Goal: Check status: Check status

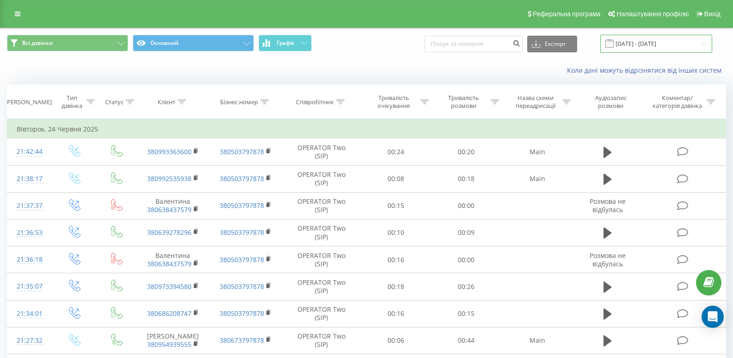
click at [659, 48] on input "[DATE] - [DATE]" at bounding box center [656, 44] width 112 height 18
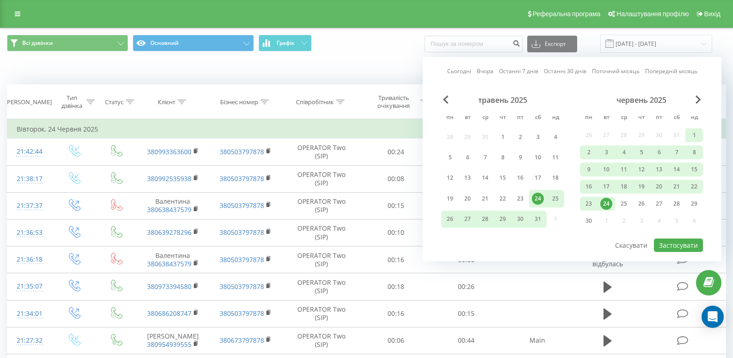
click at [689, 96] on div "червень 2025" at bounding box center [641, 99] width 123 height 9
click at [698, 99] on span "Next Month" at bounding box center [699, 99] width 6 height 8
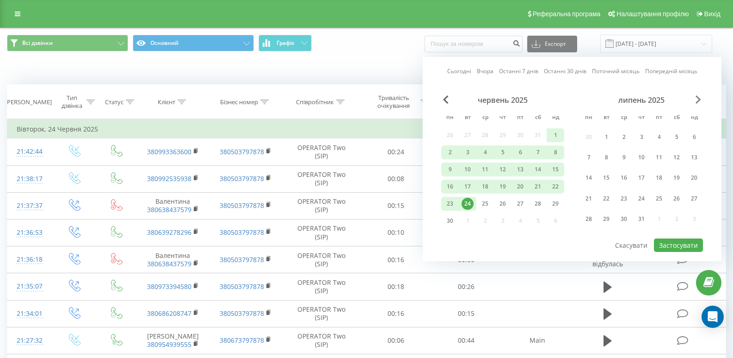
click at [699, 99] on span "Next Month" at bounding box center [699, 99] width 6 height 8
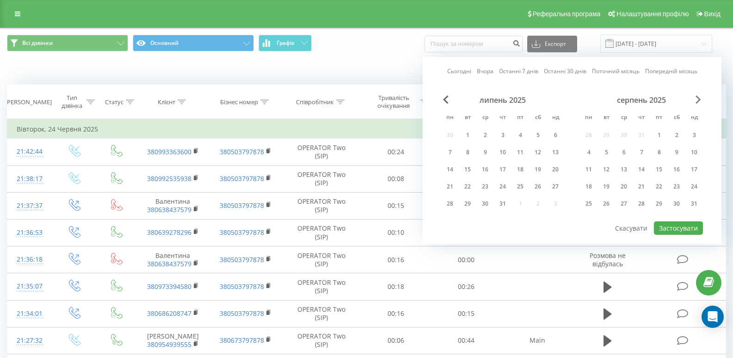
click at [699, 99] on span "Next Month" at bounding box center [699, 99] width 6 height 8
click at [602, 190] on div "23" at bounding box center [606, 186] width 12 height 12
click at [679, 227] on button "Застосувати" at bounding box center [678, 227] width 49 height 13
type input "[DATE] - [DATE]"
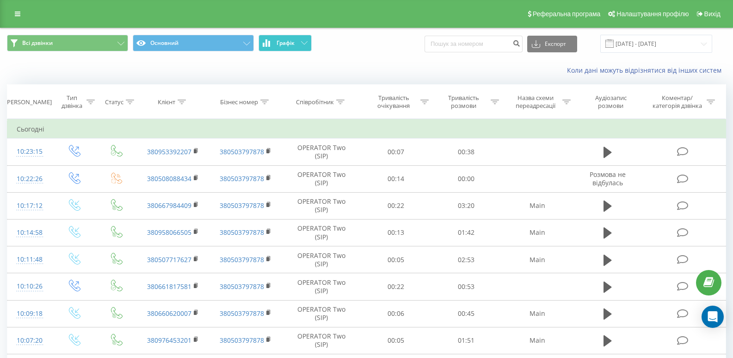
click at [282, 40] on span "Графік" at bounding box center [286, 43] width 18 height 6
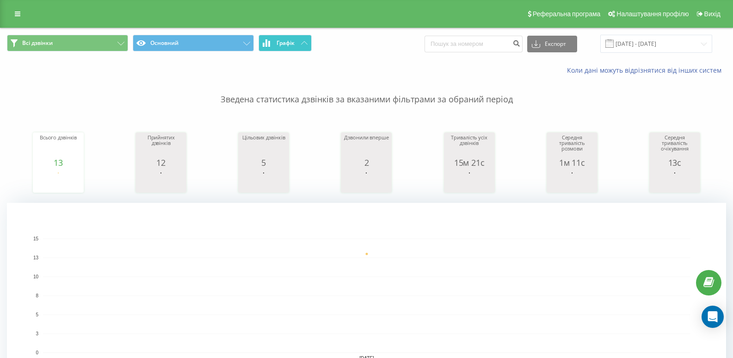
click at [302, 40] on button "Графік" at bounding box center [285, 43] width 53 height 17
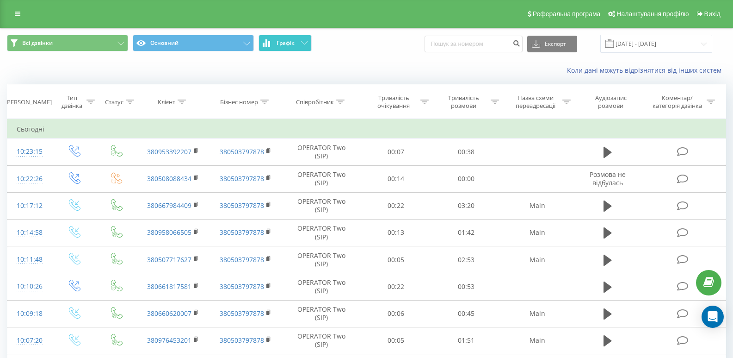
click at [302, 40] on button "Графік" at bounding box center [285, 43] width 53 height 17
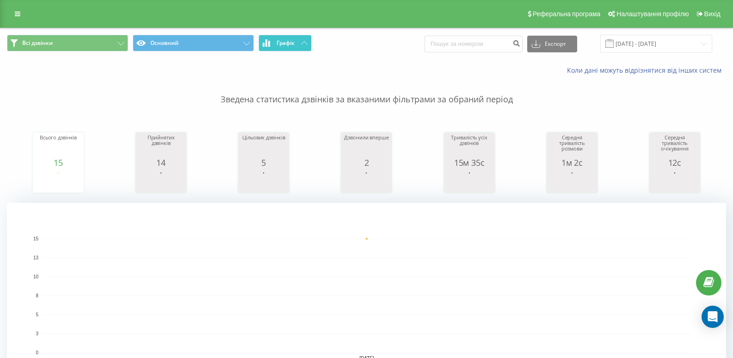
click at [282, 40] on span "Графік" at bounding box center [286, 43] width 18 height 6
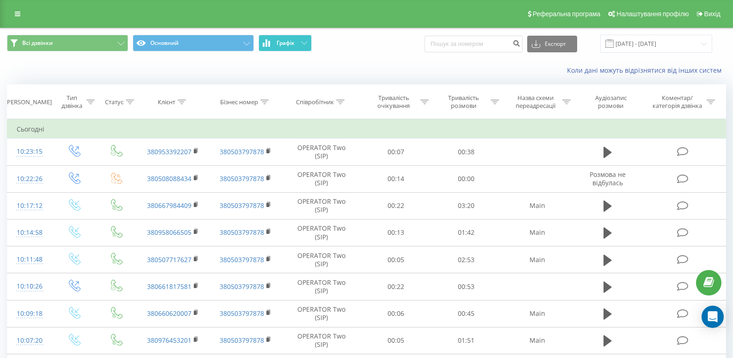
click at [282, 40] on span "Графік" at bounding box center [286, 43] width 18 height 6
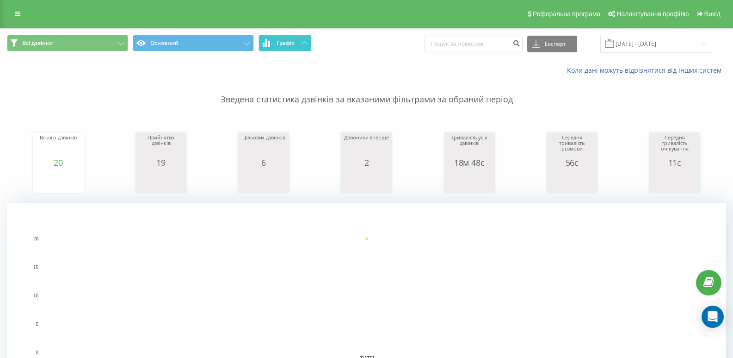
click at [290, 40] on span "Графік" at bounding box center [286, 43] width 18 height 6
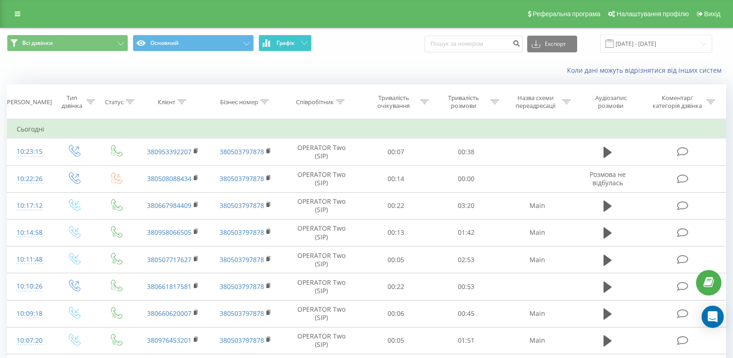
click at [290, 40] on span "Графік" at bounding box center [286, 43] width 18 height 6
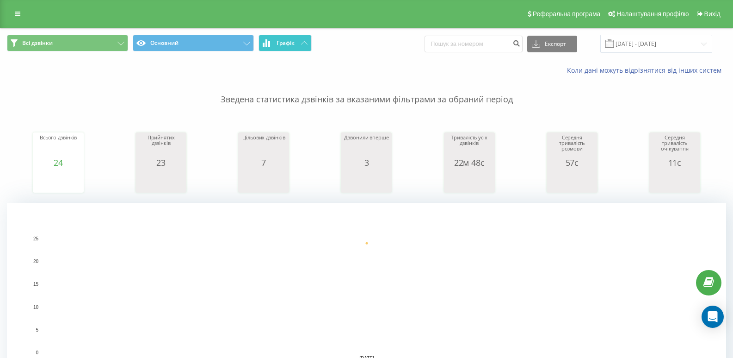
click at [269, 45] on icon at bounding box center [269, 44] width 2 height 6
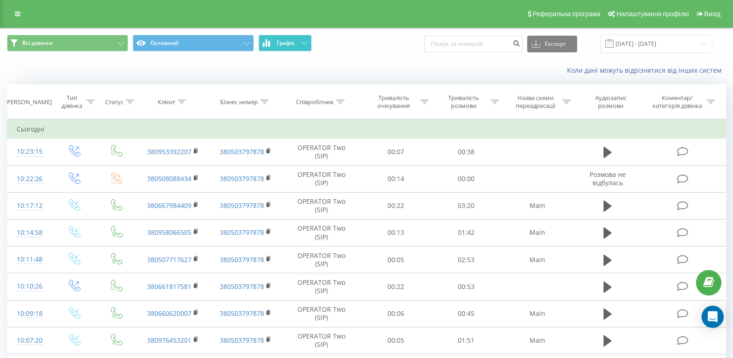
drag, startPoint x: 269, startPoint y: 45, endPoint x: 207, endPoint y: 6, distance: 72.9
click at [269, 43] on icon at bounding box center [269, 44] width 2 height 6
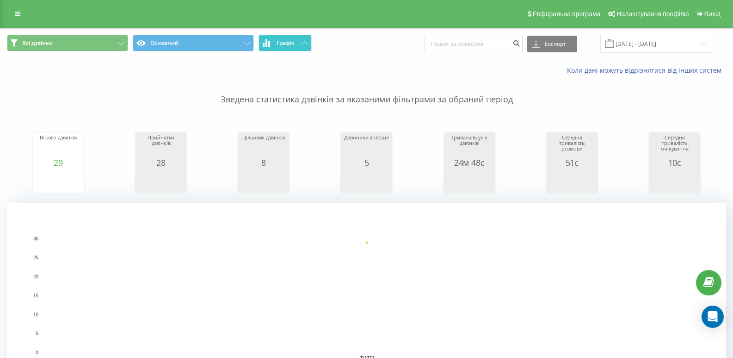
click at [291, 51] on button "Графік" at bounding box center [285, 43] width 53 height 17
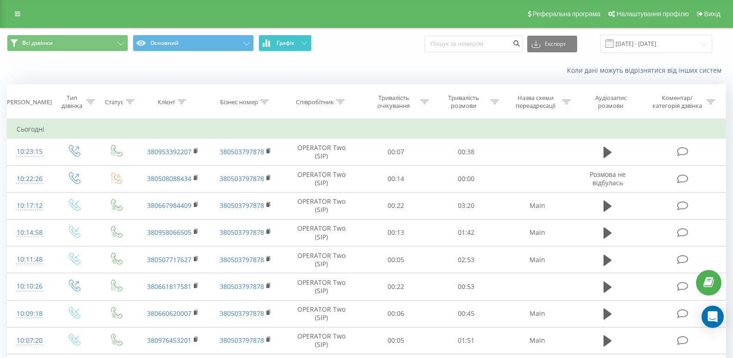
click at [291, 51] on button "Графік" at bounding box center [285, 43] width 53 height 17
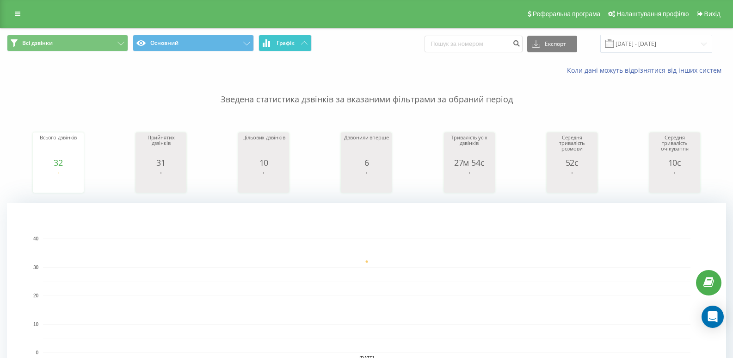
click at [299, 38] on button "Графік" at bounding box center [285, 43] width 53 height 17
drag, startPoint x: 298, startPoint y: 38, endPoint x: 257, endPoint y: 19, distance: 44.7
click at [297, 38] on button "Графік" at bounding box center [285, 43] width 53 height 17
click at [303, 39] on button "Графік" at bounding box center [285, 43] width 53 height 17
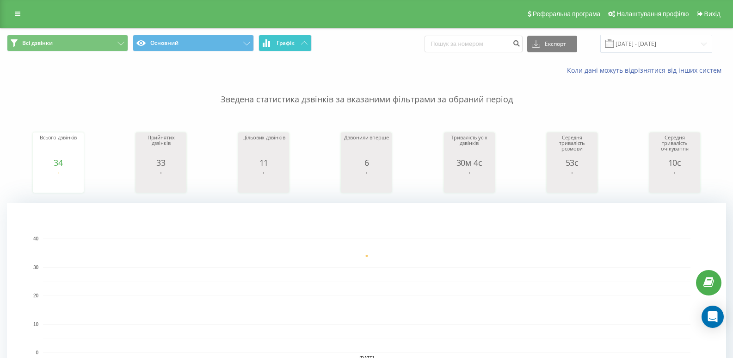
click at [293, 40] on span "Графік" at bounding box center [286, 43] width 18 height 6
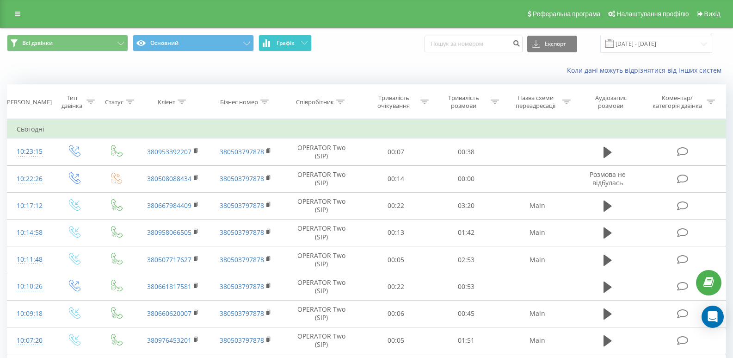
click at [293, 40] on span "Графік" at bounding box center [286, 43] width 18 height 6
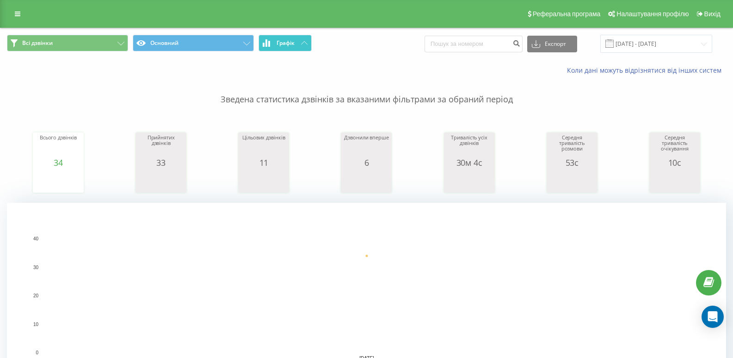
click at [305, 42] on icon at bounding box center [304, 42] width 6 height 3
